Goal: Information Seeking & Learning: Learn about a topic

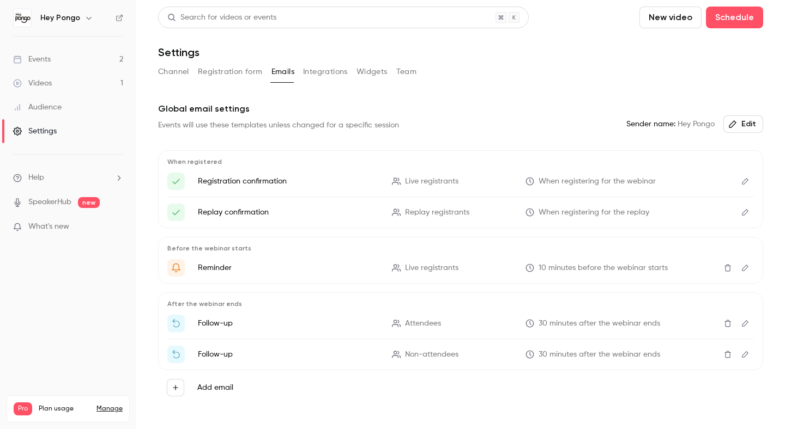
click at [39, 58] on div "Events" at bounding box center [32, 59] width 38 height 11
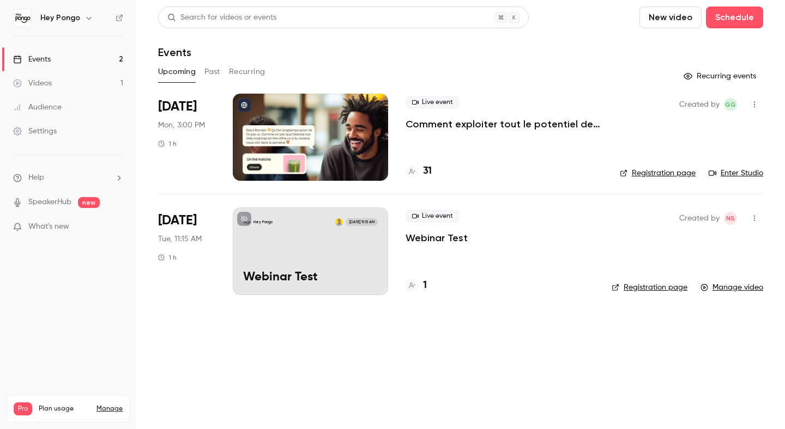
click at [75, 85] on link "Videos 1" at bounding box center [68, 83] width 136 height 24
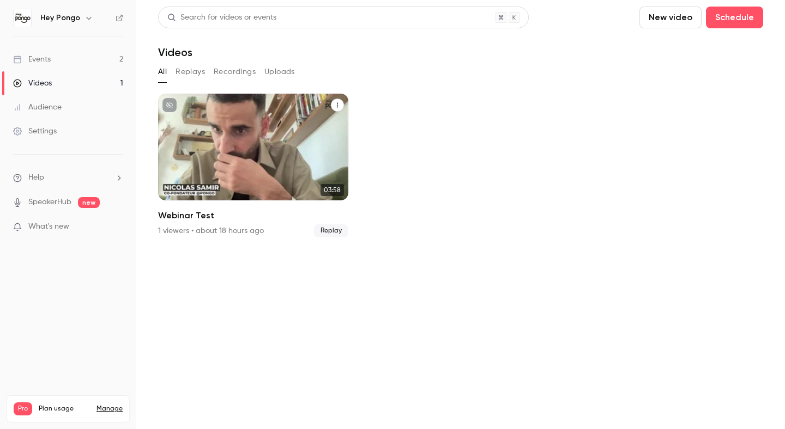
click at [205, 215] on h2 "Webinar Test" at bounding box center [253, 215] width 190 height 13
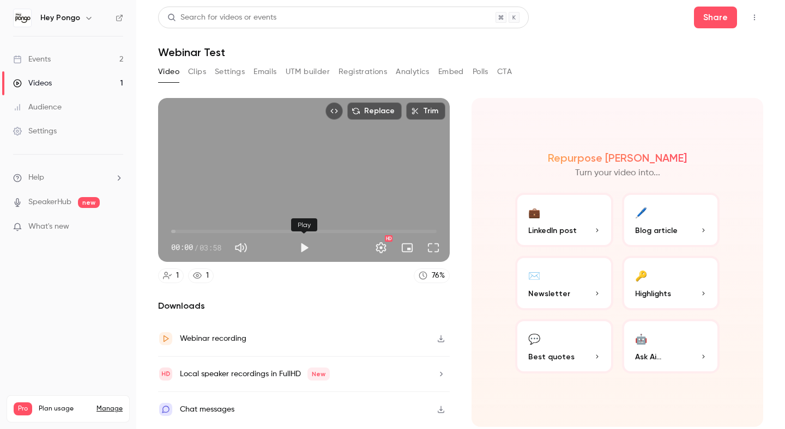
click at [300, 248] on button "Play" at bounding box center [304, 248] width 22 height 22
click at [216, 230] on span "00:40" at bounding box center [303, 231] width 265 height 17
click at [277, 232] on span "00:41" at bounding box center [303, 231] width 265 height 17
click at [364, 232] on span "01:35" at bounding box center [303, 231] width 265 height 17
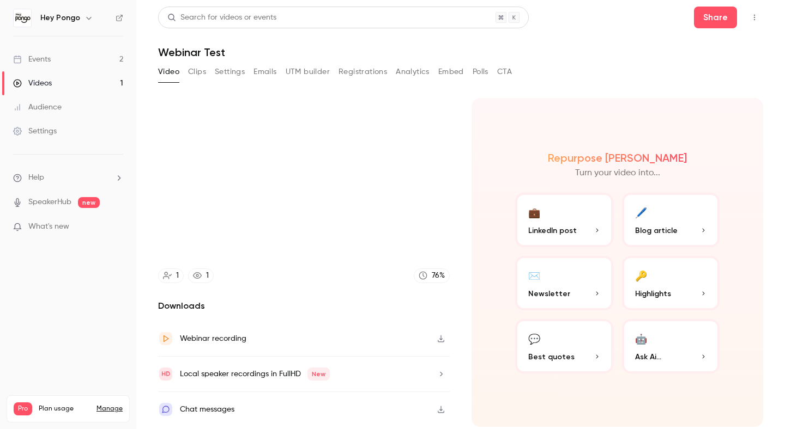
type input "*****"
click at [53, 60] on link "Events 2" at bounding box center [68, 59] width 136 height 24
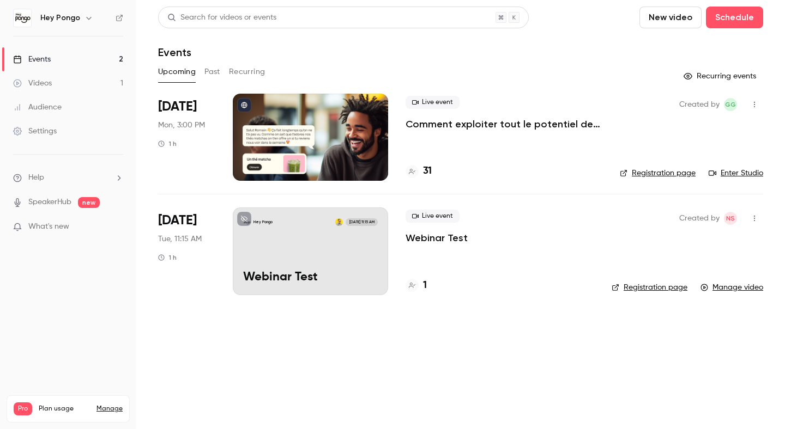
click at [495, 119] on p "Comment exploiter tout le potentiel de Pongo pour générer plus de revenus ?" at bounding box center [503, 124] width 197 height 13
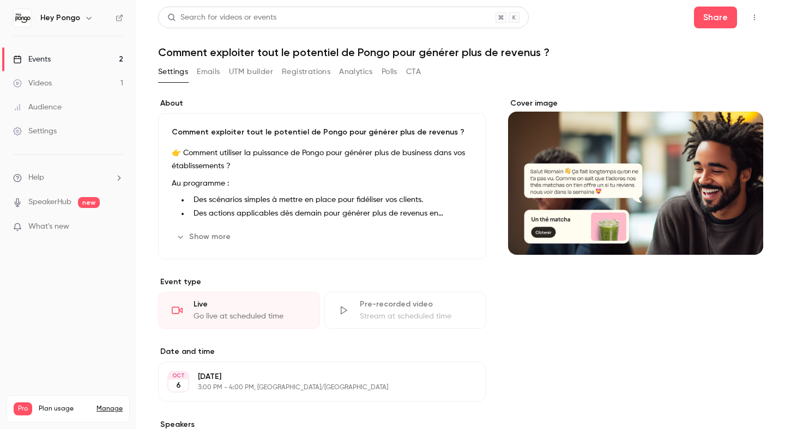
click at [313, 76] on button "Registrations" at bounding box center [306, 71] width 48 height 17
